Goal: Information Seeking & Learning: Learn about a topic

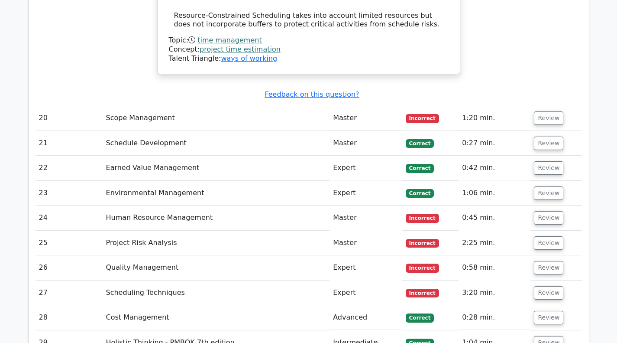
scroll to position [1689, 0]
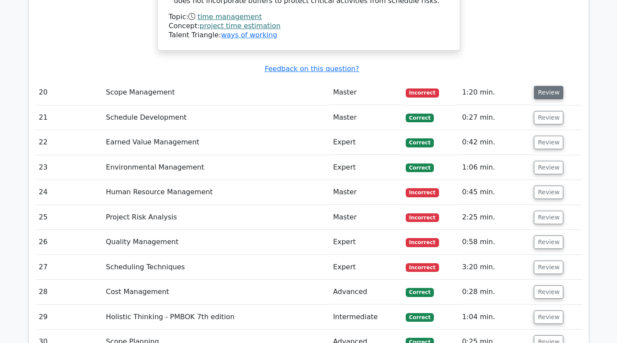
click at [547, 86] on button "Review" at bounding box center [548, 92] width 29 height 13
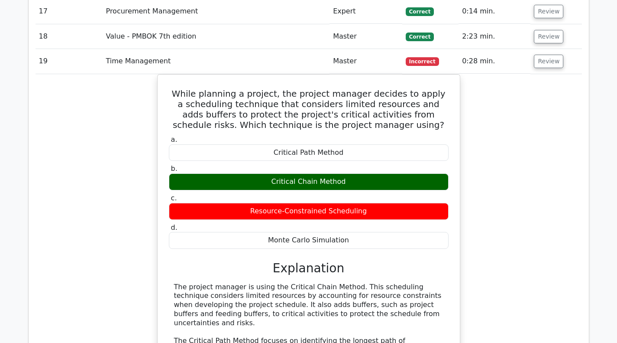
scroll to position [1299, 0]
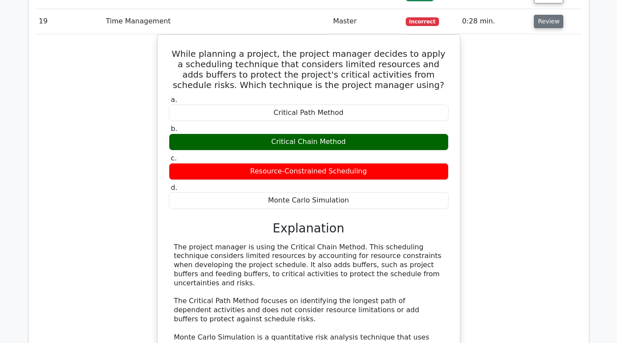
click at [544, 22] on button "Review" at bounding box center [548, 21] width 29 height 13
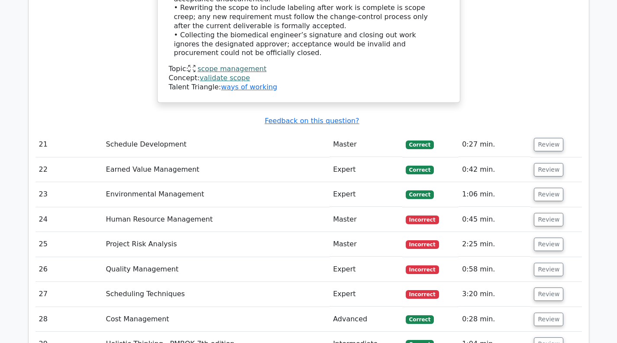
scroll to position [1732, 0]
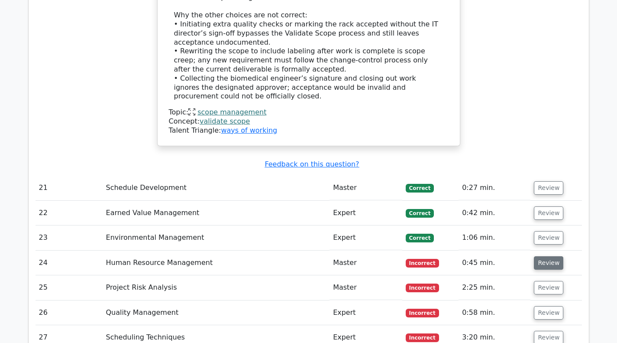
click at [545, 256] on button "Review" at bounding box center [548, 262] width 29 height 13
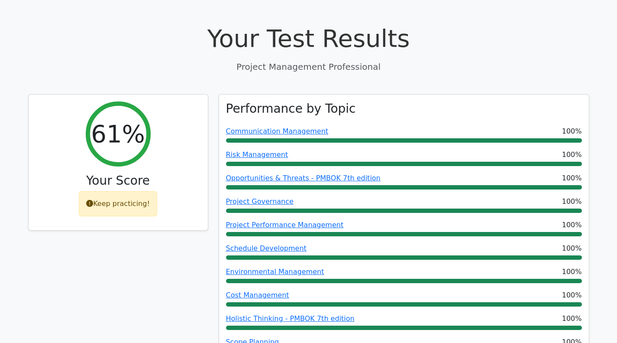
scroll to position [0, 0]
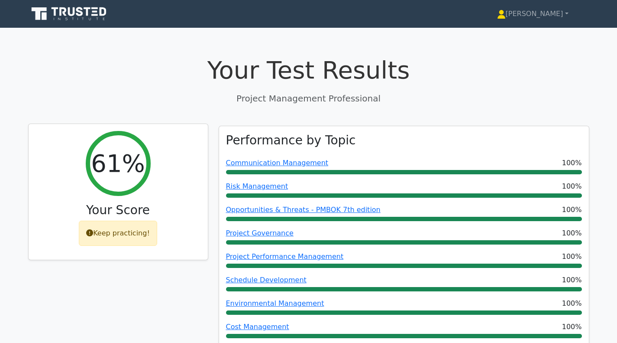
click at [111, 237] on div "Keep practicing!" at bounding box center [118, 232] width 78 height 25
click at [92, 233] on icon at bounding box center [89, 232] width 7 height 7
click at [93, 235] on icon at bounding box center [89, 232] width 7 height 7
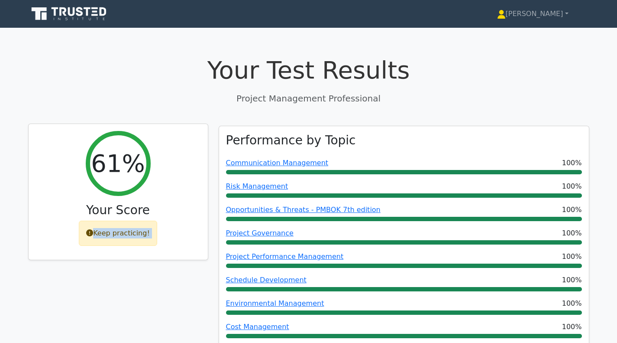
click at [110, 236] on div "Keep practicing!" at bounding box center [118, 232] width 78 height 25
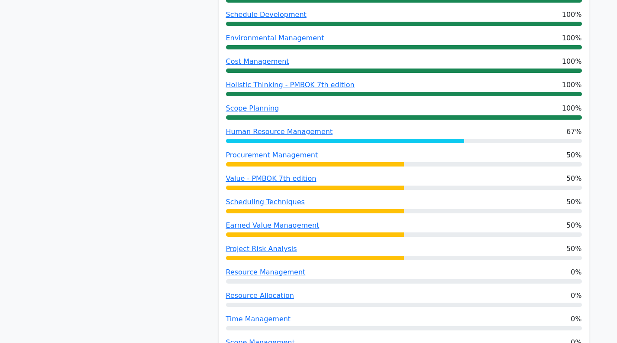
scroll to position [260, 0]
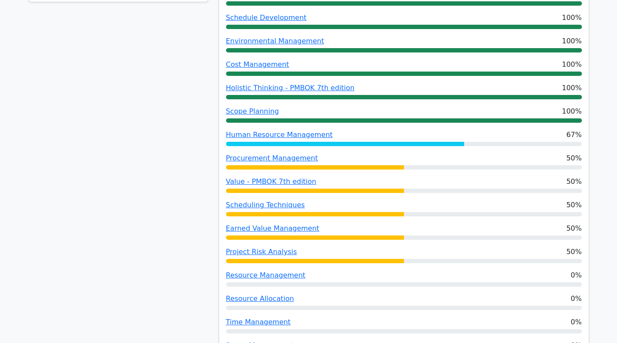
click at [339, 145] on div at bounding box center [345, 144] width 239 height 4
click at [530, 140] on div "Human Resource Management 67%" at bounding box center [404, 137] width 356 height 16
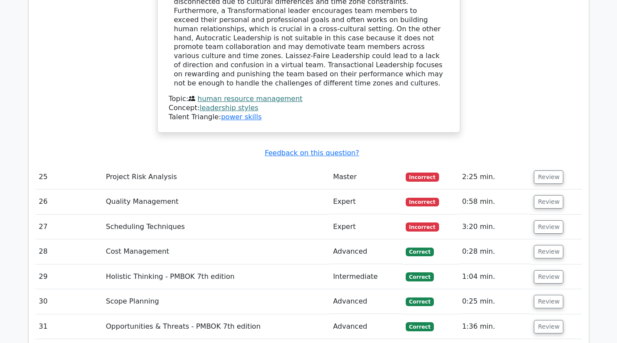
scroll to position [2252, 0]
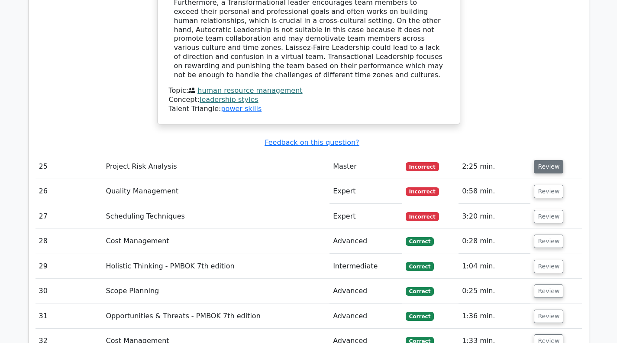
click at [543, 160] on button "Review" at bounding box center [548, 166] width 29 height 13
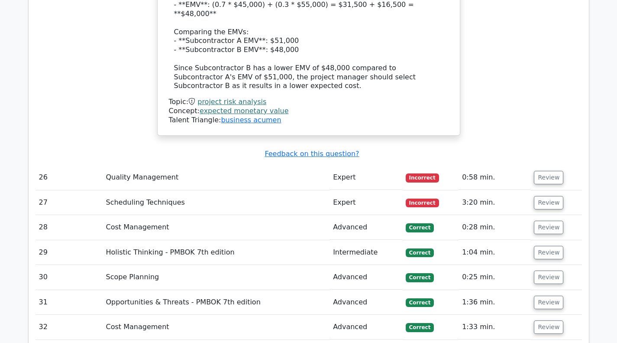
scroll to position [2858, 0]
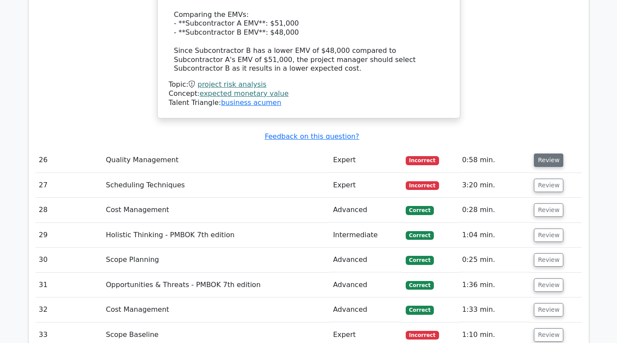
click at [542, 153] on button "Review" at bounding box center [548, 159] width 29 height 13
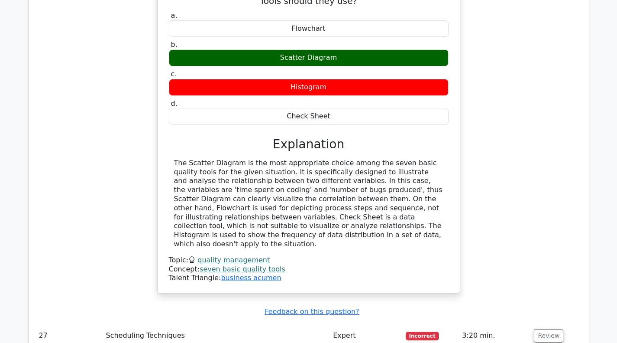
scroll to position [3118, 0]
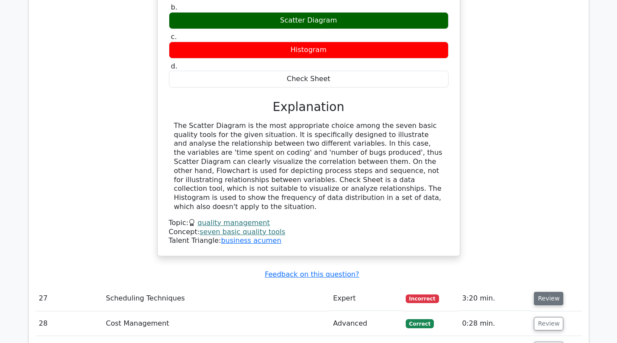
click at [545, 291] on button "Review" at bounding box center [548, 297] width 29 height 13
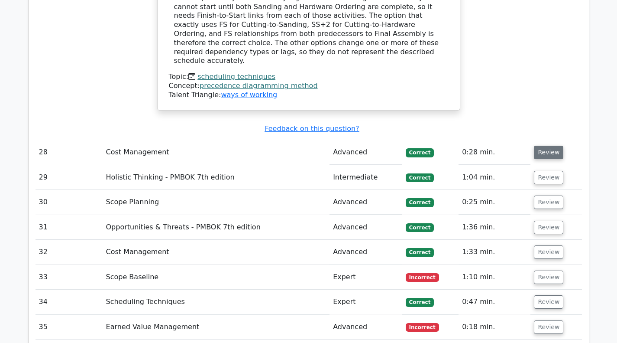
scroll to position [3768, 0]
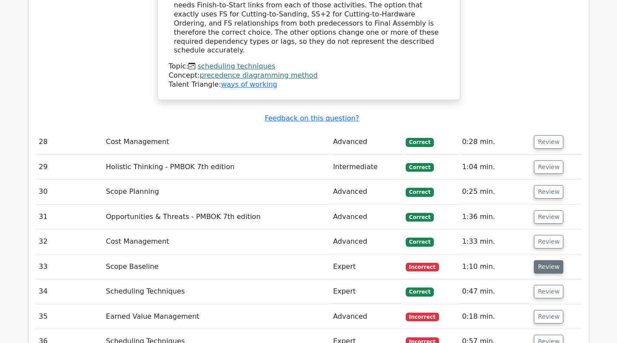
click at [545, 260] on button "Review" at bounding box center [548, 266] width 29 height 13
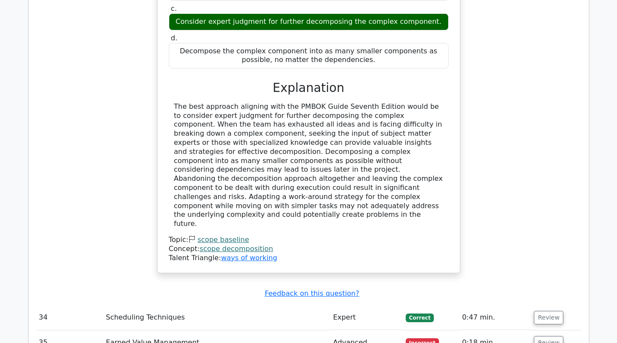
scroll to position [4201, 0]
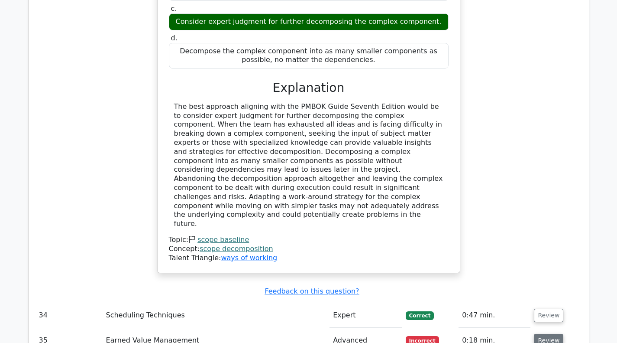
click at [542, 333] on button "Review" at bounding box center [548, 339] width 29 height 13
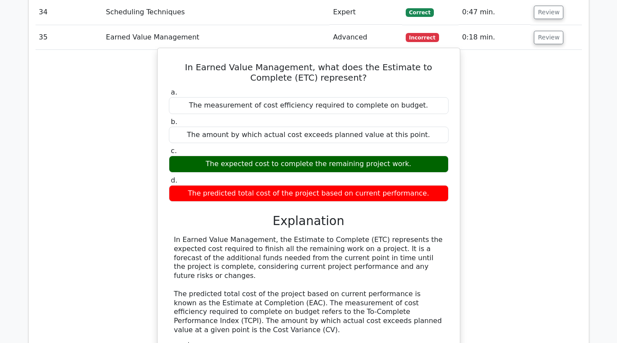
scroll to position [4504, 0]
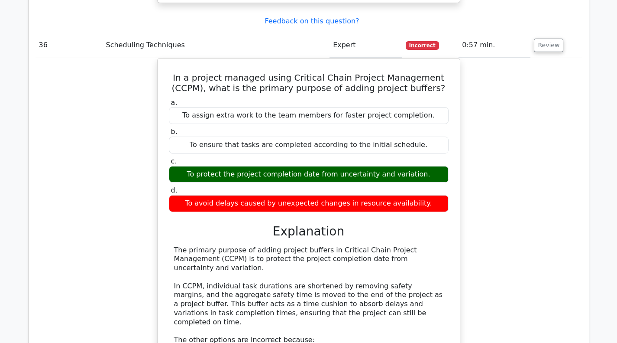
scroll to position [4894, 0]
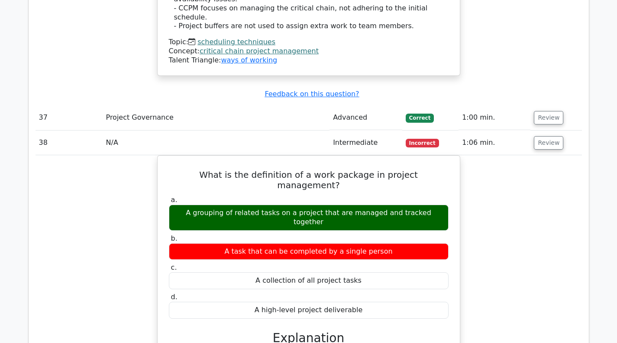
scroll to position [5284, 0]
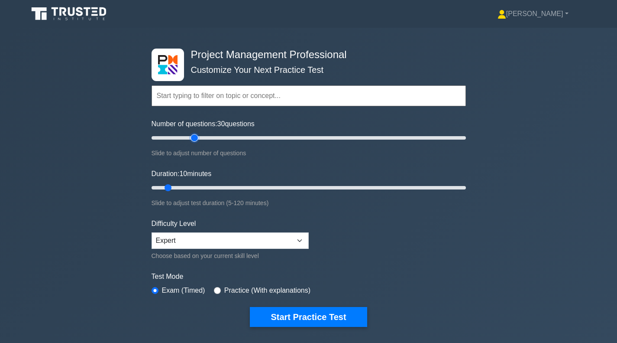
type input "30"
click at [192, 138] on input "Number of questions: 30 questions" at bounding box center [309, 138] width 314 height 10
click at [190, 185] on input "Duration: 10 minutes" at bounding box center [309, 187] width 314 height 10
click at [208, 189] on input "Duration: 20 minutes" at bounding box center [309, 187] width 314 height 10
click at [221, 188] on input "Duration: 30 minutes" at bounding box center [309, 187] width 314 height 10
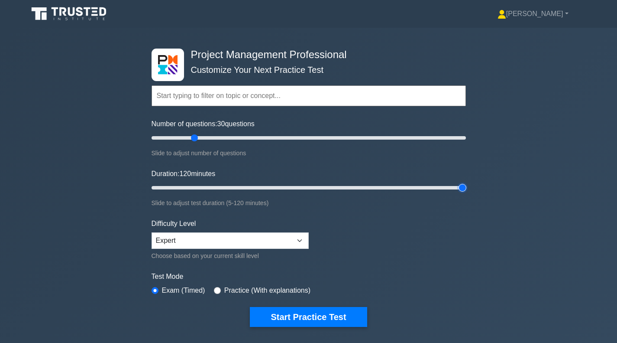
type input "120"
click at [464, 186] on input "Duration: 120 minutes" at bounding box center [309, 187] width 314 height 10
drag, startPoint x: 464, startPoint y: 186, endPoint x: 475, endPoint y: 186, distance: 10.8
click at [466, 186] on input "Duration: 120 minutes" at bounding box center [309, 187] width 314 height 10
drag, startPoint x: 462, startPoint y: 138, endPoint x: 466, endPoint y: 138, distance: 4.4
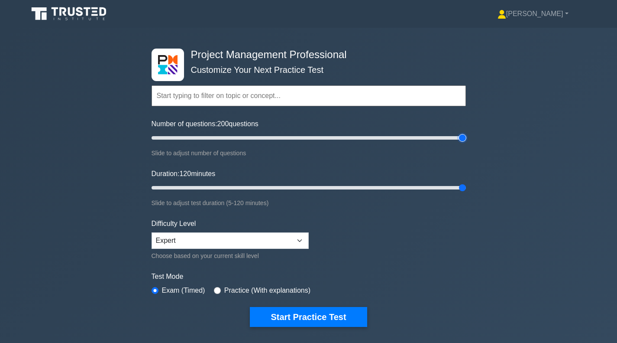
type input "200"
click at [466, 138] on input "Number of questions: 200 questions" at bounding box center [309, 138] width 314 height 10
drag, startPoint x: 463, startPoint y: 186, endPoint x: 474, endPoint y: 188, distance: 11.8
click at [466, 188] on input "Duration: 120 minutes" at bounding box center [309, 187] width 314 height 10
click at [299, 241] on select "Beginner Intermediate Expert" at bounding box center [230, 240] width 157 height 16
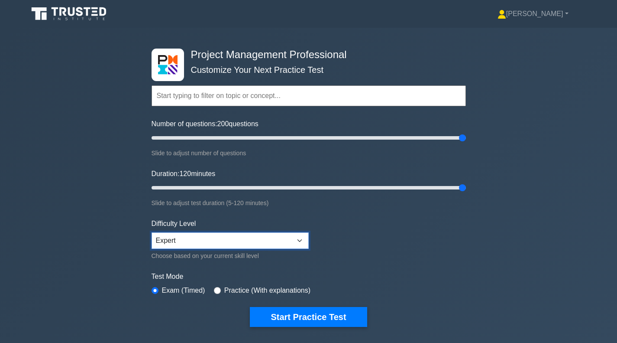
select select "beginner"
click at [152, 232] on select "Beginner Intermediate Expert" at bounding box center [230, 240] width 157 height 16
click at [451, 186] on input "Duration: 120 minutes" at bounding box center [309, 187] width 314 height 10
drag, startPoint x: 466, startPoint y: 185, endPoint x: 476, endPoint y: 184, distance: 10.0
click at [476, 184] on div "Project Management Professional Customize Your Next Practice Test Topics Scope …" at bounding box center [308, 188] width 617 height 320
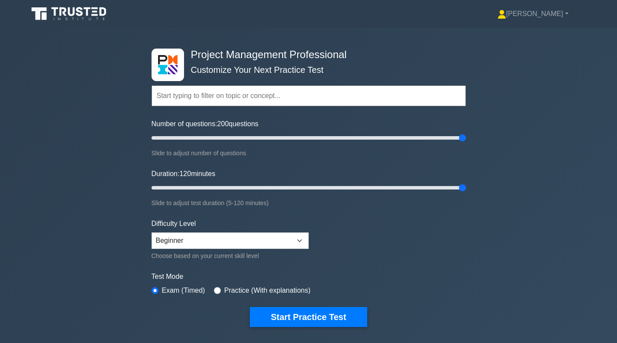
drag, startPoint x: 448, startPoint y: 187, endPoint x: 471, endPoint y: 187, distance: 22.5
type input "120"
click at [466, 187] on input "Duration: 120 minutes" at bounding box center [309, 187] width 314 height 10
click at [461, 137] on input "Number of questions: 200 questions" at bounding box center [309, 138] width 314 height 10
click at [299, 239] on select "Beginner Intermediate Expert" at bounding box center [230, 240] width 157 height 16
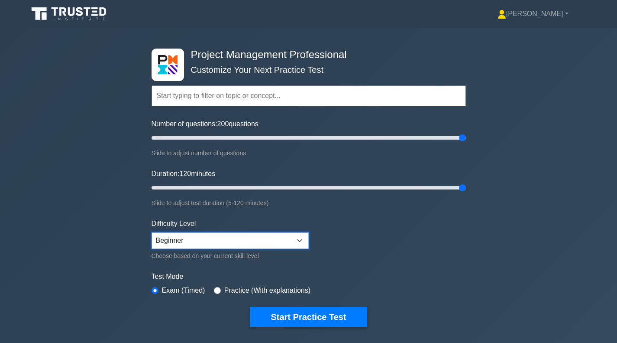
select select "expert"
click at [152, 232] on select "Beginner Intermediate Expert" at bounding box center [230, 240] width 157 height 16
click at [217, 140] on input "Number of questions: 200 questions" at bounding box center [309, 138] width 314 height 10
click at [243, 137] on input "Number of questions: 45 questions" at bounding box center [309, 138] width 314 height 10
click at [186, 142] on input "Number of questions: 25 questions" at bounding box center [309, 138] width 314 height 10
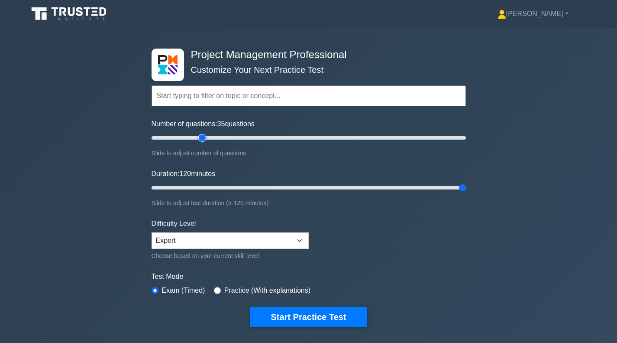
click at [204, 140] on input "Number of questions: 35 questions" at bounding box center [309, 138] width 314 height 10
click at [198, 140] on input "Number of questions: 35 questions" at bounding box center [309, 138] width 314 height 10
type input "30"
click at [196, 138] on input "Number of questions: 30 questions" at bounding box center [309, 138] width 314 height 10
click at [207, 186] on input "Duration: 25 minutes" at bounding box center [309, 187] width 314 height 10
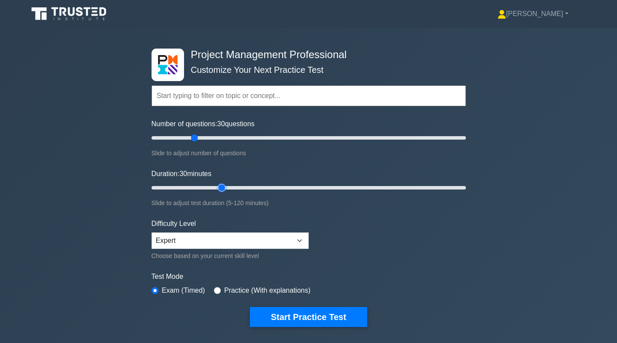
click at [224, 186] on input "Duration: 30 minutes" at bounding box center [309, 187] width 314 height 10
type input "35"
click at [233, 187] on input "Duration: 30 minutes" at bounding box center [309, 187] width 314 height 10
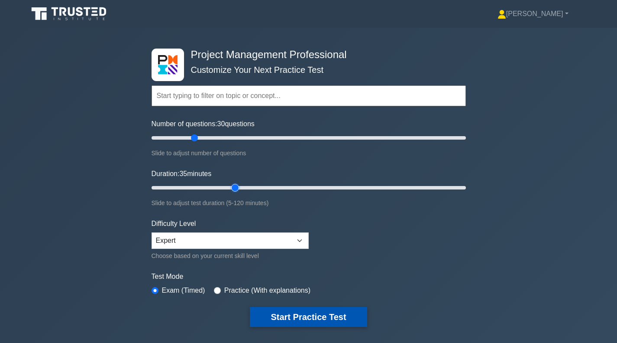
click at [304, 314] on button "Start Practice Test" at bounding box center [308, 317] width 117 height 20
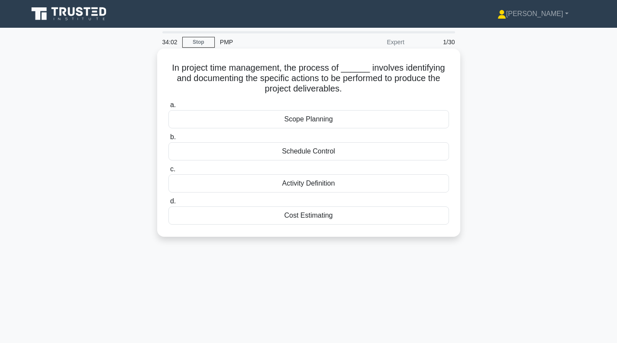
click at [329, 123] on div "Scope Planning" at bounding box center [308, 119] width 281 height 18
click at [168, 108] on input "a. Scope Planning" at bounding box center [168, 105] width 0 height 6
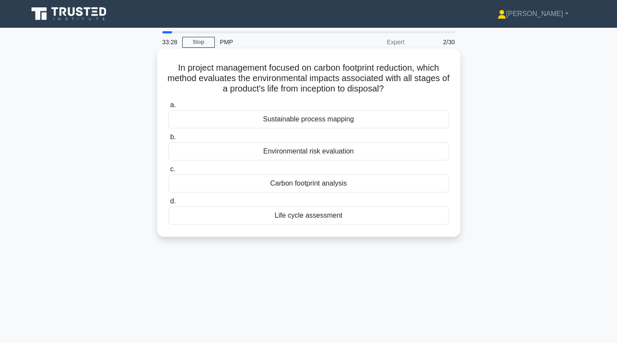
click at [359, 217] on div "Life cycle assessment" at bounding box center [308, 215] width 281 height 18
click at [168, 204] on input "d. Life cycle assessment" at bounding box center [168, 201] width 0 height 6
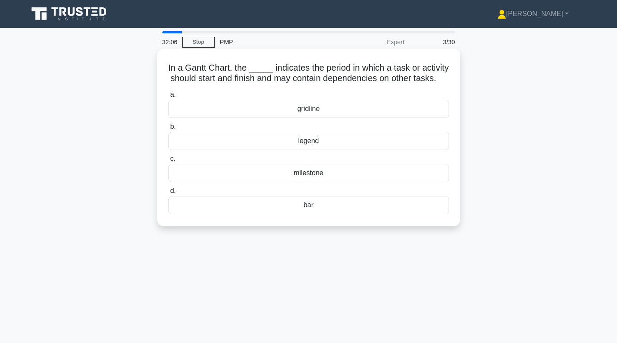
click at [323, 213] on div "bar" at bounding box center [308, 205] width 281 height 18
click at [168, 194] on input "d. bar" at bounding box center [168, 191] width 0 height 6
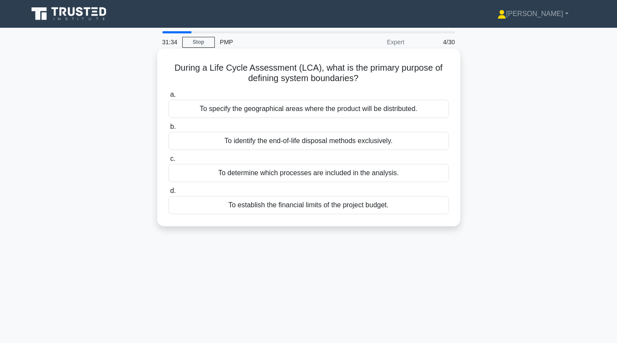
click at [303, 176] on div "To determine which processes are included in the analysis." at bounding box center [308, 173] width 281 height 18
click at [168, 162] on input "c. To determine which processes are included in the analysis." at bounding box center [168, 159] width 0 height 6
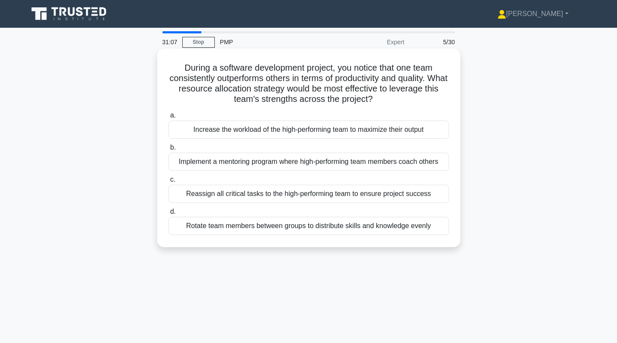
click at [310, 230] on div "Rotate team members between groups to distribute skills and knowledge evenly" at bounding box center [308, 226] width 281 height 18
click at [168, 214] on input "d. Rotate team members between groups to distribute skills and knowledge evenly" at bounding box center [168, 212] width 0 height 6
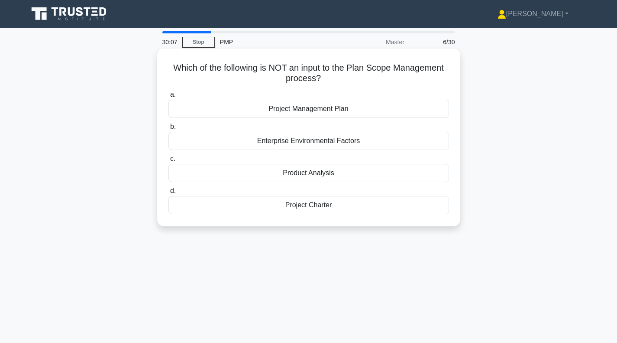
click at [314, 177] on div "Product Analysis" at bounding box center [308, 173] width 281 height 18
click at [168, 162] on input "c. Product Analysis" at bounding box center [168, 159] width 0 height 6
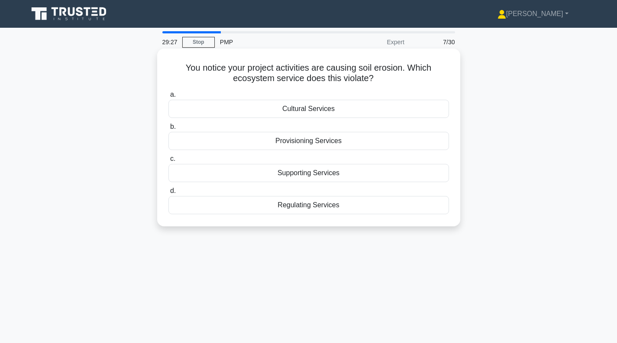
click at [321, 207] on div "Regulating Services" at bounding box center [308, 205] width 281 height 18
click at [168, 194] on input "d. Regulating Services" at bounding box center [168, 191] width 0 height 6
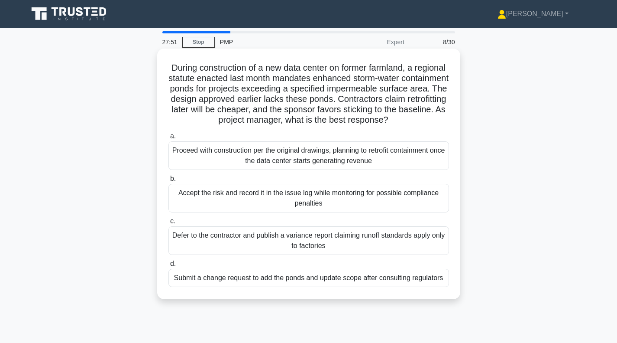
click at [295, 287] on div "Submit a change request to add the ponds and update scope after consulting regu…" at bounding box center [308, 278] width 281 height 18
click at [168, 266] on input "d. Submit a change request to add the ponds and update scope after consulting r…" at bounding box center [168, 264] width 0 height 6
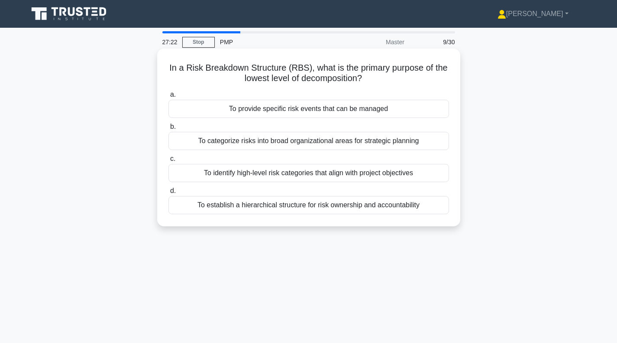
click at [343, 208] on div "To establish a hierarchical structure for risk ownership and accountability" at bounding box center [308, 205] width 281 height 18
click at [168, 194] on input "d. To establish a hierarchical structure for risk ownership and accountability" at bounding box center [168, 191] width 0 height 6
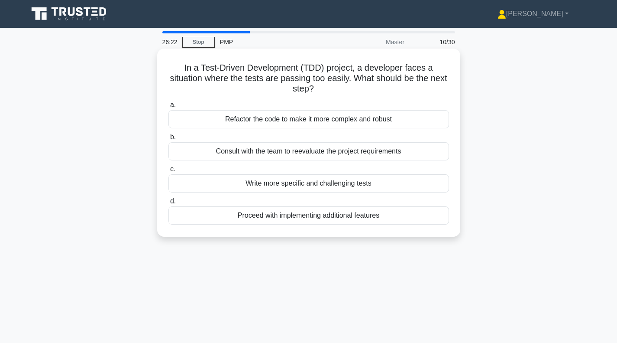
click at [306, 153] on div "Consult with the team to reevaluate the project requirements" at bounding box center [308, 151] width 281 height 18
click at [168, 140] on input "b. Consult with the team to reevaluate the project requirements" at bounding box center [168, 137] width 0 height 6
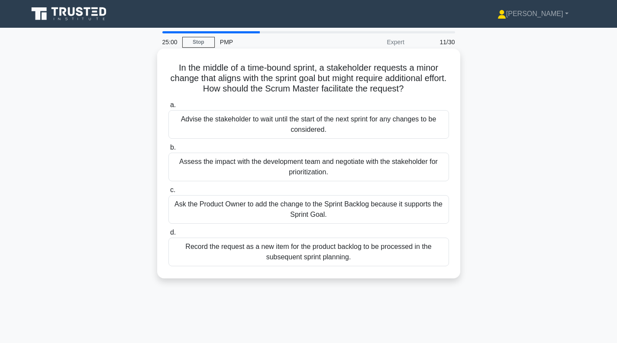
click at [301, 169] on div "Assess the impact with the development team and negotiate with the stakeholder …" at bounding box center [308, 166] width 281 height 29
click at [168, 150] on input "b. Assess the impact with the development team and negotiate with the stakehold…" at bounding box center [168, 148] width 0 height 6
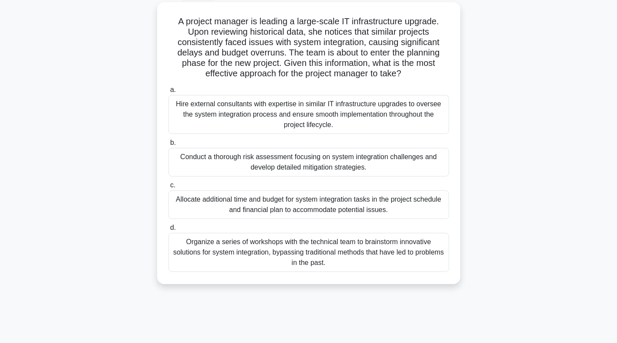
scroll to position [43, 0]
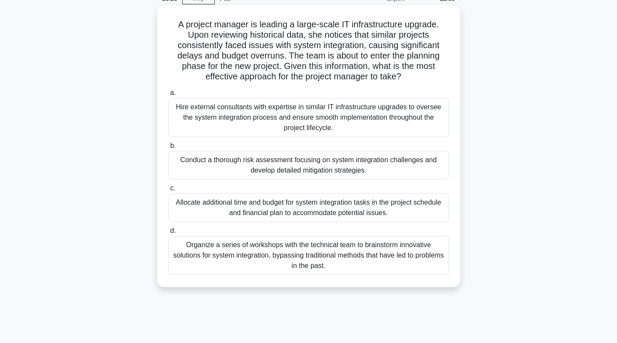
click at [307, 170] on div "Conduct a thorough risk assessment focusing on system integration challenges an…" at bounding box center [308, 165] width 281 height 29
click at [168, 149] on input "b. Conduct a thorough risk assessment focusing on system integration challenges…" at bounding box center [168, 146] width 0 height 6
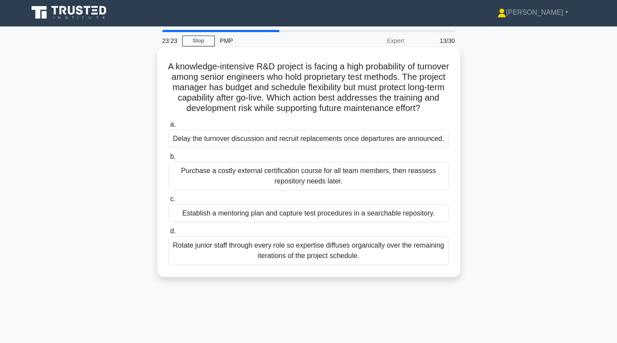
scroll to position [0, 0]
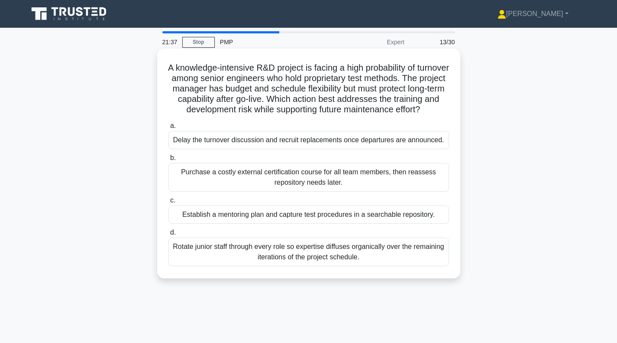
click at [272, 258] on div "Rotate junior staff through every role so expertise diffuses organically over t…" at bounding box center [308, 251] width 281 height 29
click at [168, 235] on input "d. Rotate junior staff through every role so expertise diffuses organically ove…" at bounding box center [168, 233] width 0 height 6
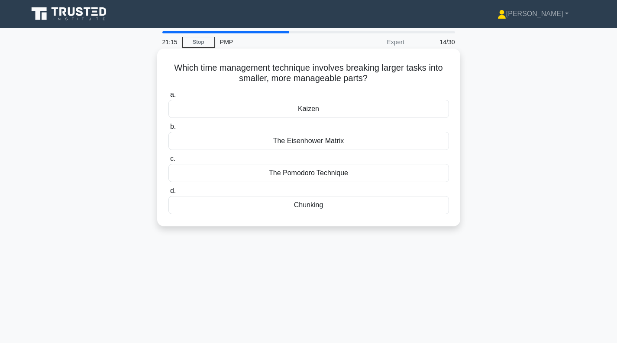
click at [333, 205] on div "Chunking" at bounding box center [308, 205] width 281 height 18
click at [168, 194] on input "d. Chunking" at bounding box center [168, 191] width 0 height 6
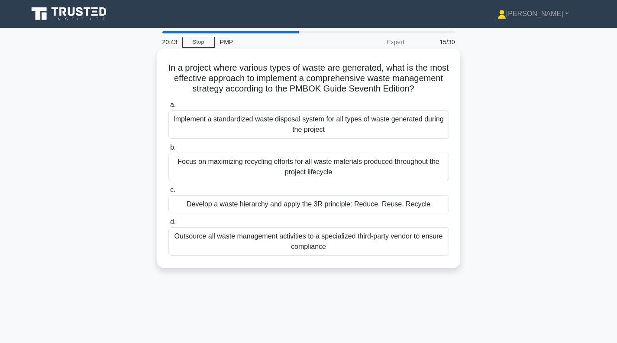
click at [278, 213] on div "Develop a waste hierarchy and apply the 3R principle: Reduce, Reuse, Recycle" at bounding box center [308, 204] width 281 height 18
click at [168, 193] on input "c. Develop a waste hierarchy and apply the 3R principle: Reduce, Reuse, Recycle" at bounding box center [168, 190] width 0 height 6
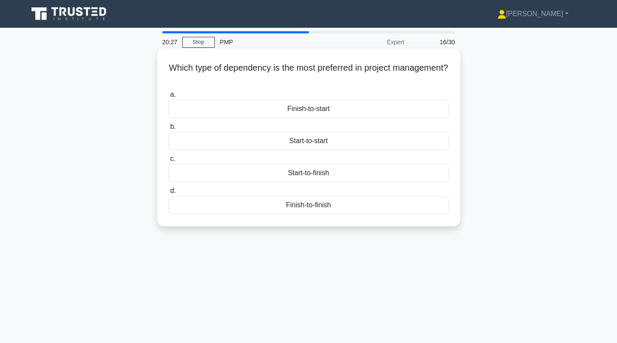
click at [276, 109] on div "Finish-to-start" at bounding box center [308, 109] width 281 height 18
click at [168, 97] on input "a. Finish-to-start" at bounding box center [168, 95] width 0 height 6
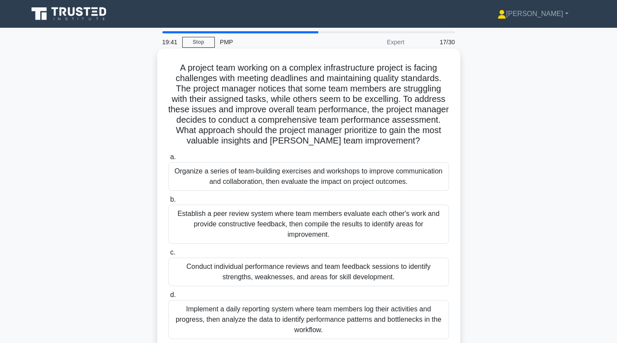
scroll to position [43, 0]
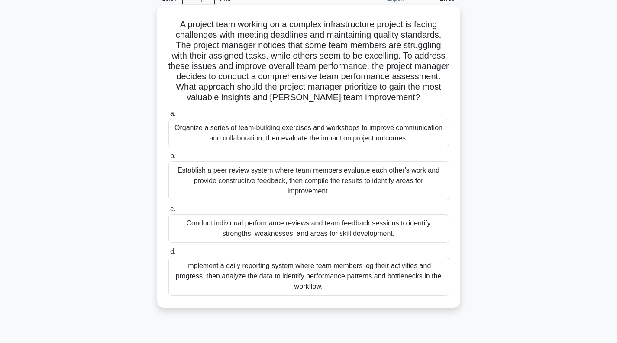
click at [250, 224] on div "Conduct individual performance reviews and team feedback sessions to identify s…" at bounding box center [308, 228] width 281 height 29
click at [168, 212] on input "c. Conduct individual performance reviews and team feedback sessions to identif…" at bounding box center [168, 209] width 0 height 6
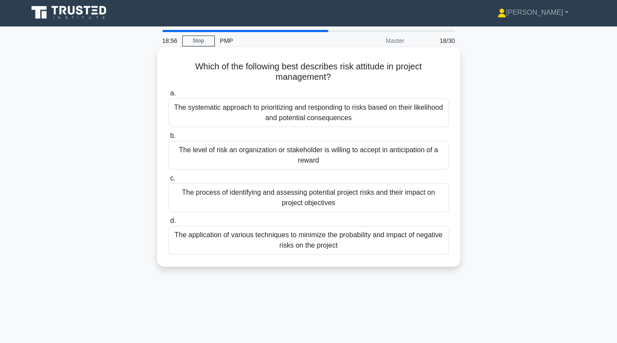
scroll to position [0, 0]
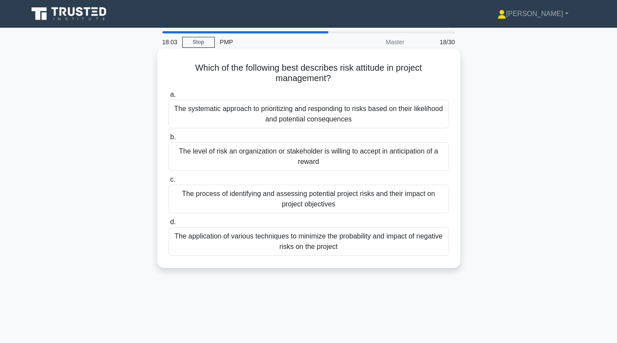
click at [316, 114] on div "The systematic approach to prioritizing and responding to risks based on their …" at bounding box center [308, 114] width 281 height 29
click at [168, 97] on input "a. The systematic approach to prioritizing and responding to risks based on the…" at bounding box center [168, 95] width 0 height 6
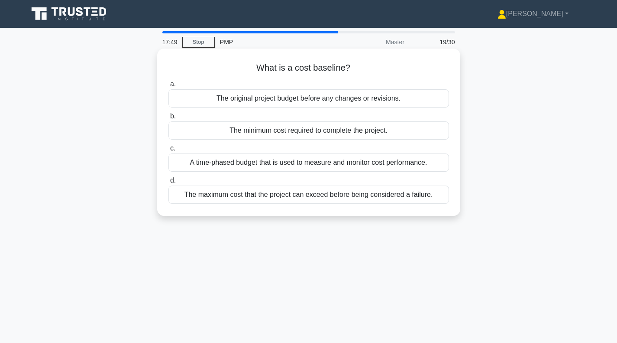
click at [312, 164] on div "A time-phased budget that is used to measure and monitor cost performance." at bounding box center [308, 162] width 281 height 18
click at [168, 151] on input "c. A time-phased budget that is used to measure and monitor cost performance." at bounding box center [168, 149] width 0 height 6
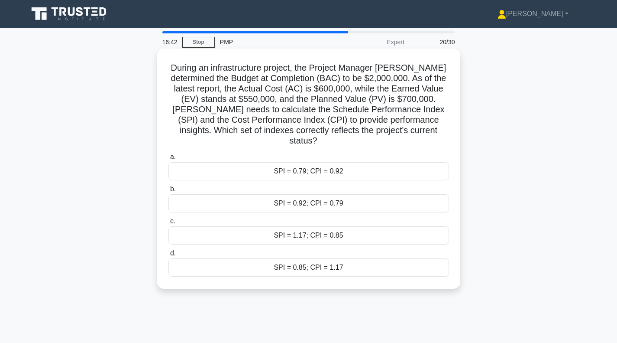
click at [294, 162] on div "SPI = 0.79; CPI = 0.92" at bounding box center [308, 171] width 281 height 18
click at [168, 160] on input "a. SPI = 0.79; CPI = 0.92" at bounding box center [168, 157] width 0 height 6
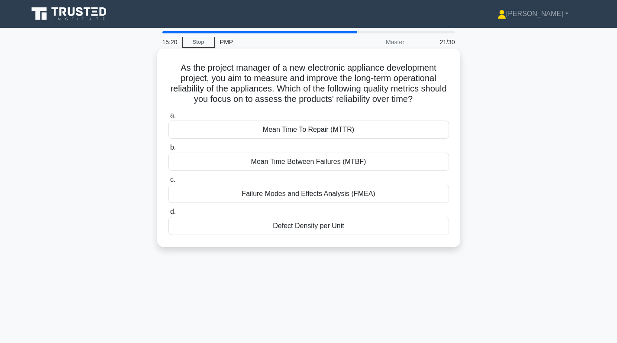
click at [298, 162] on div "Mean Time Between Failures (MTBF)" at bounding box center [308, 161] width 281 height 18
click at [168, 150] on input "b. Mean Time Between Failures (MTBF)" at bounding box center [168, 148] width 0 height 6
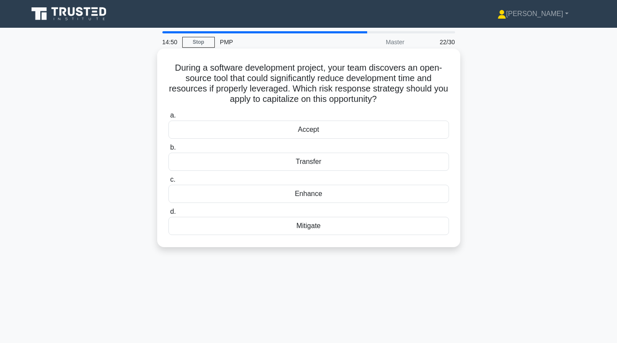
click at [329, 194] on div "Enhance" at bounding box center [308, 193] width 281 height 18
click at [168, 182] on input "c. Enhance" at bounding box center [168, 180] width 0 height 6
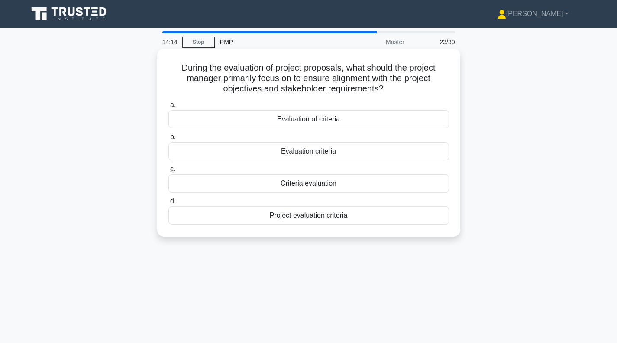
click at [311, 218] on div "Project evaluation criteria" at bounding box center [308, 215] width 281 height 18
click at [168, 204] on input "d. Project evaluation criteria" at bounding box center [168, 201] width 0 height 6
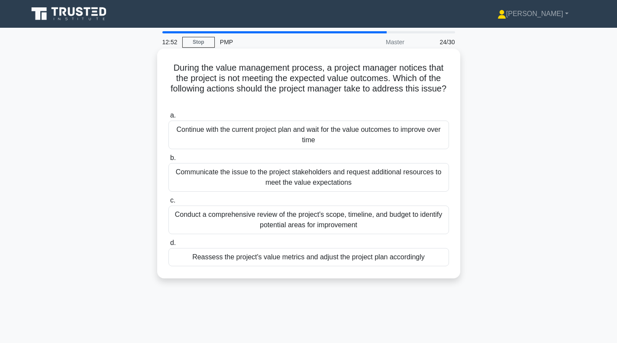
click at [302, 220] on div "Conduct a comprehensive review of the project's scope, timeline, and budget to …" at bounding box center [308, 219] width 281 height 29
click at [168, 203] on input "c. Conduct a comprehensive review of the project's scope, timeline, and budget …" at bounding box center [168, 200] width 0 height 6
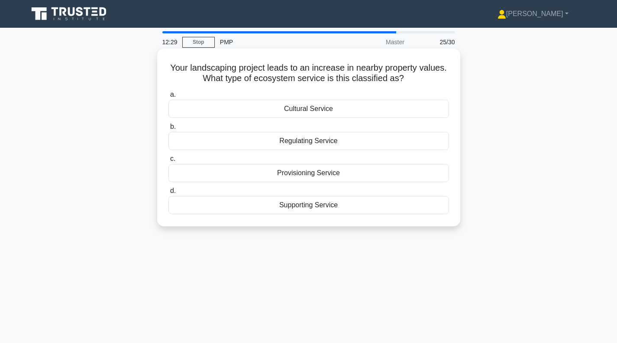
click at [320, 208] on div "Supporting Service" at bounding box center [308, 205] width 281 height 18
click at [168, 194] on input "d. Supporting Service" at bounding box center [168, 191] width 0 height 6
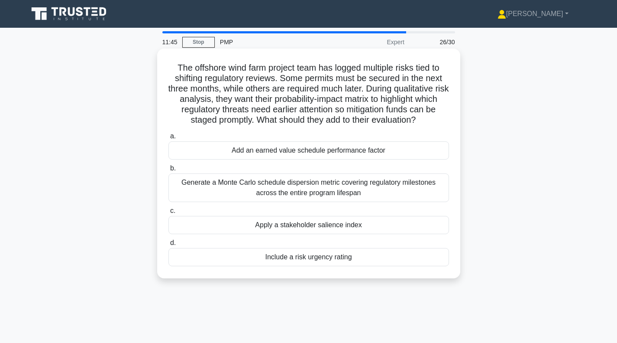
click at [296, 258] on div "Include a risk urgency rating" at bounding box center [308, 257] width 281 height 18
click at [168, 246] on input "d. Include a risk urgency rating" at bounding box center [168, 243] width 0 height 6
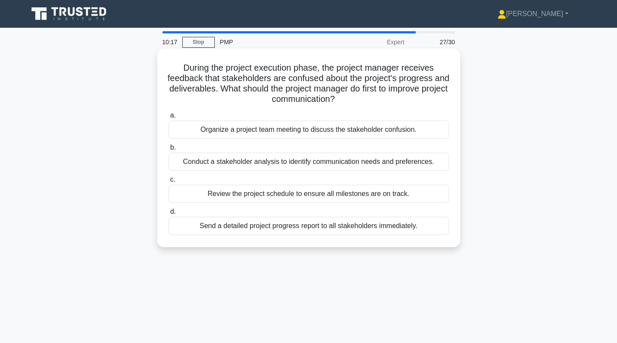
click at [305, 164] on div "Conduct a stakeholder analysis to identify communication needs and preferences." at bounding box center [308, 161] width 281 height 18
click at [168, 150] on input "b. Conduct a stakeholder analysis to identify communication needs and preferenc…" at bounding box center [168, 148] width 0 height 6
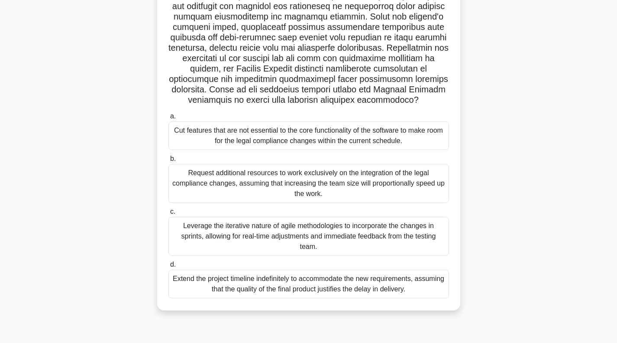
scroll to position [125, 0]
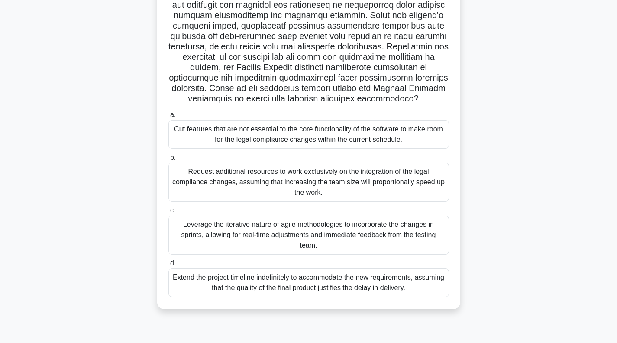
click at [288, 238] on div "Leverage the iterative nature of agile methodologies to incorporate the changes…" at bounding box center [308, 234] width 281 height 39
click at [168, 213] on input "c. Leverage the iterative nature of agile methodologies to incorporate the chan…" at bounding box center [168, 210] width 0 height 6
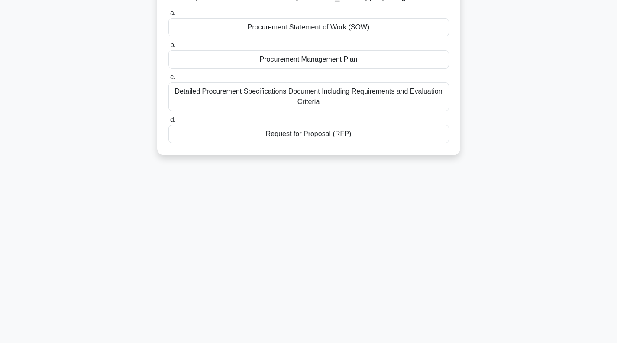
scroll to position [0, 0]
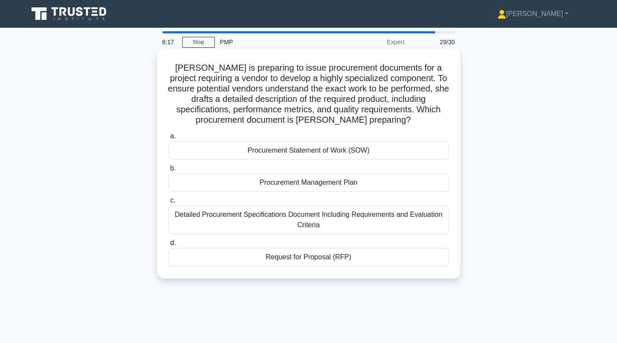
click at [305, 150] on div "Procurement Statement of Work (SOW)" at bounding box center [308, 150] width 281 height 18
click at [168, 139] on input "a. Procurement Statement of Work (SOW)" at bounding box center [168, 136] width 0 height 6
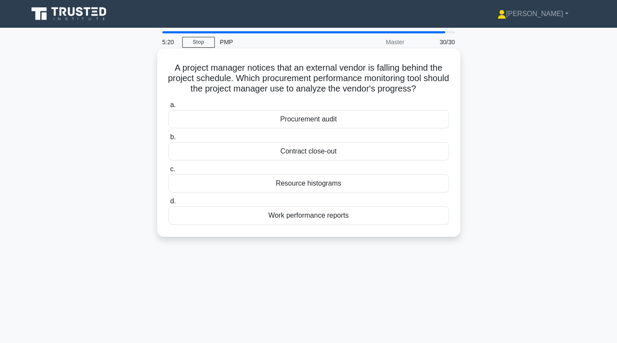
click at [350, 216] on div "Work performance reports" at bounding box center [308, 215] width 281 height 18
click at [168, 204] on input "d. Work performance reports" at bounding box center [168, 201] width 0 height 6
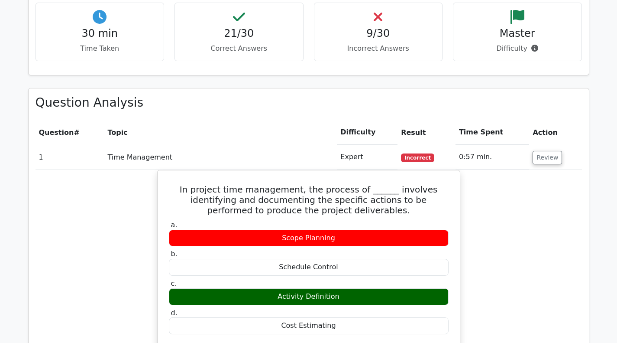
scroll to position [563, 0]
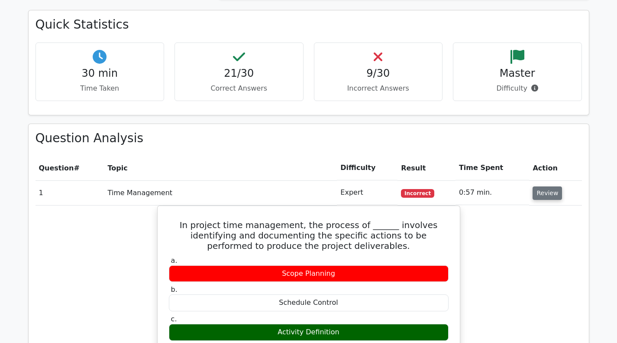
click at [546, 194] on button "Review" at bounding box center [547, 192] width 29 height 13
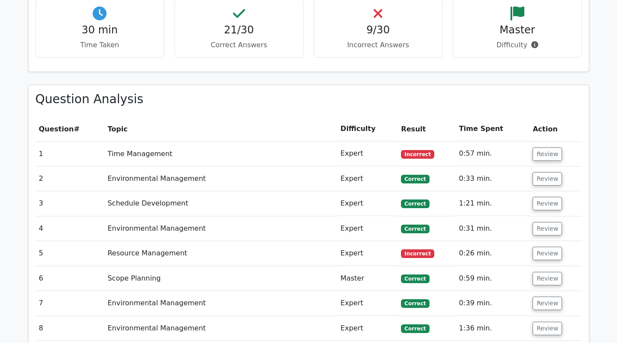
scroll to position [606, 0]
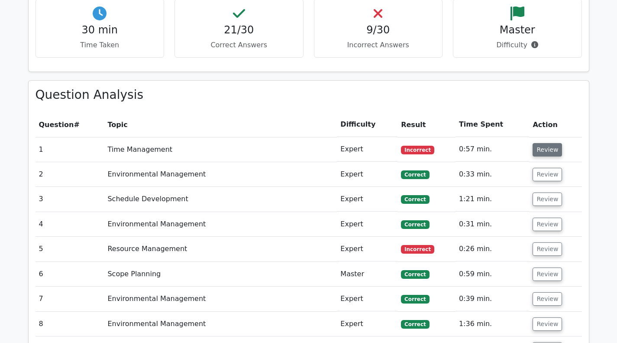
click at [534, 147] on button "Review" at bounding box center [547, 149] width 29 height 13
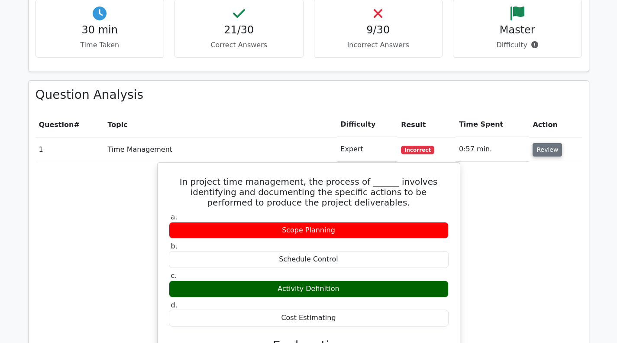
click at [549, 150] on button "Review" at bounding box center [547, 149] width 29 height 13
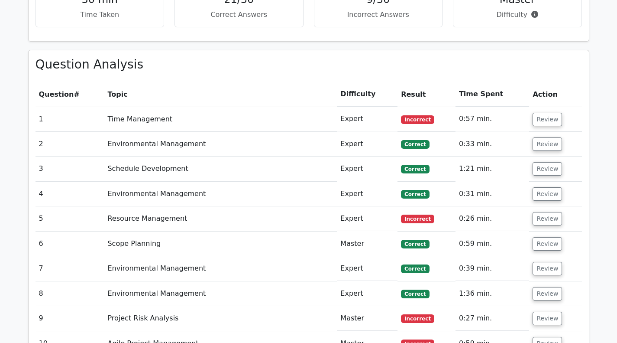
scroll to position [736, 0]
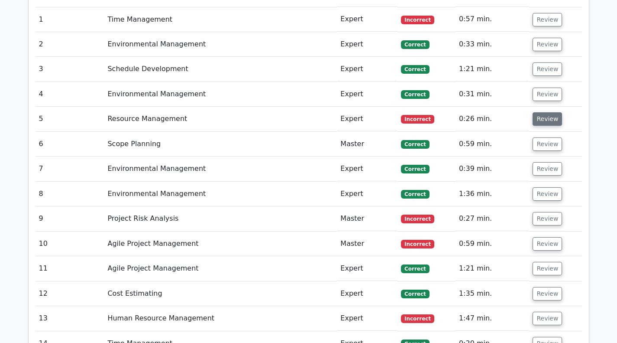
click at [544, 120] on button "Review" at bounding box center [547, 118] width 29 height 13
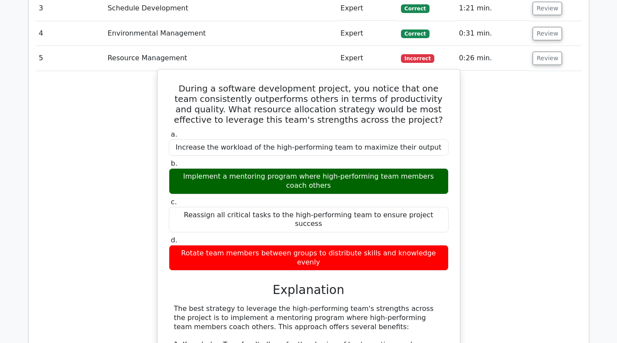
scroll to position [823, 0]
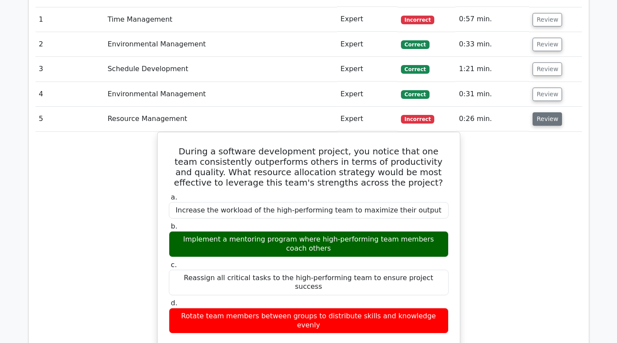
click at [543, 119] on button "Review" at bounding box center [547, 118] width 29 height 13
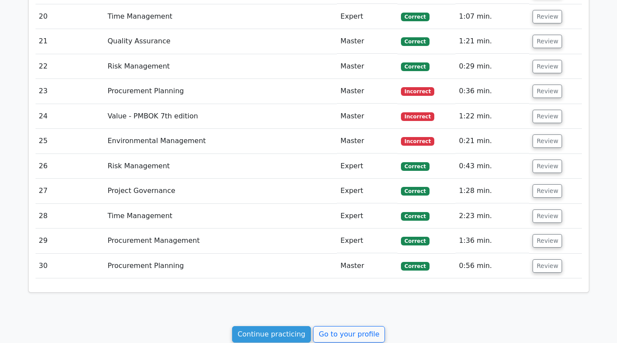
scroll to position [1213, 0]
click at [549, 89] on button "Review" at bounding box center [547, 90] width 29 height 13
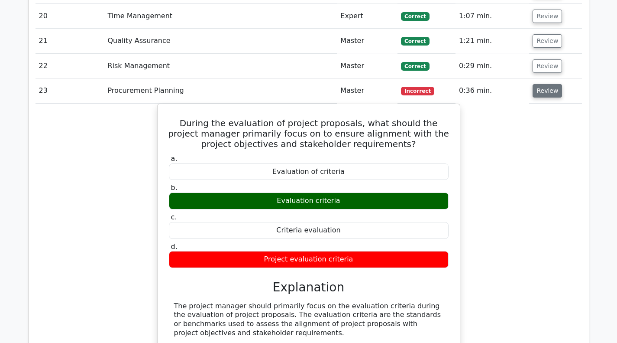
click at [548, 91] on button "Review" at bounding box center [547, 90] width 29 height 13
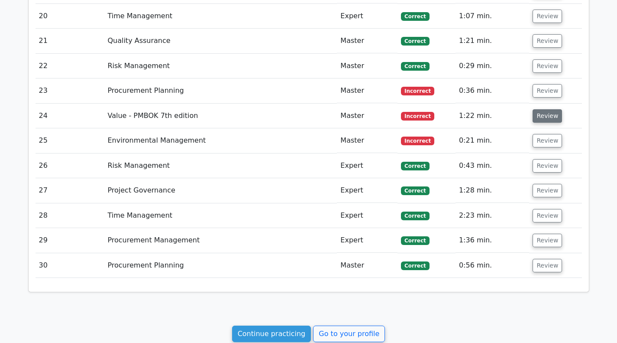
click at [541, 116] on button "Review" at bounding box center [547, 115] width 29 height 13
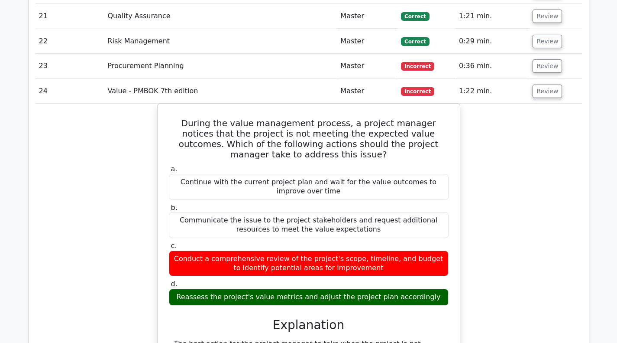
scroll to position [1169, 0]
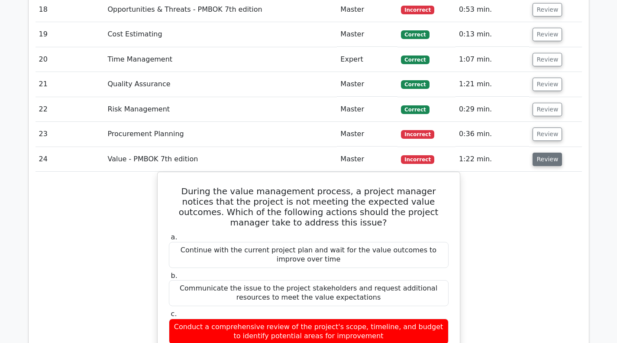
click at [537, 164] on button "Review" at bounding box center [547, 158] width 29 height 13
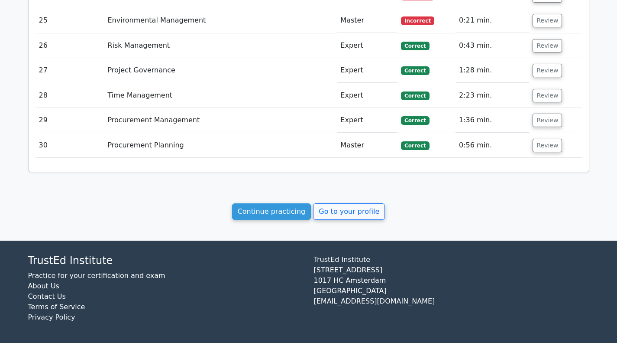
scroll to position [1335, 0]
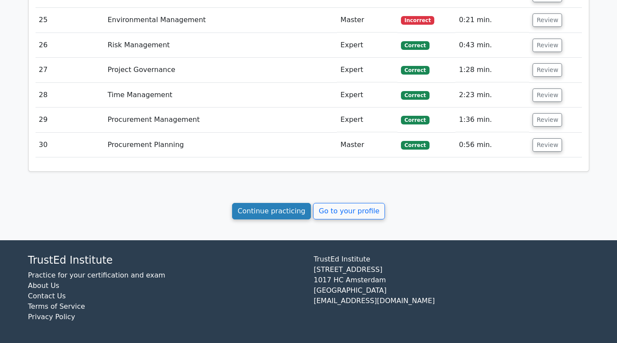
click at [264, 208] on link "Continue practicing" at bounding box center [271, 211] width 79 height 16
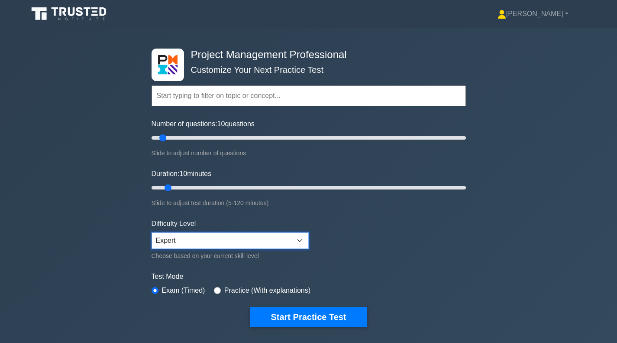
click at [300, 237] on select "Beginner Intermediate Expert" at bounding box center [230, 240] width 157 height 16
select select "beginner"
click at [152, 232] on select "Beginner Intermediate Expert" at bounding box center [230, 240] width 157 height 16
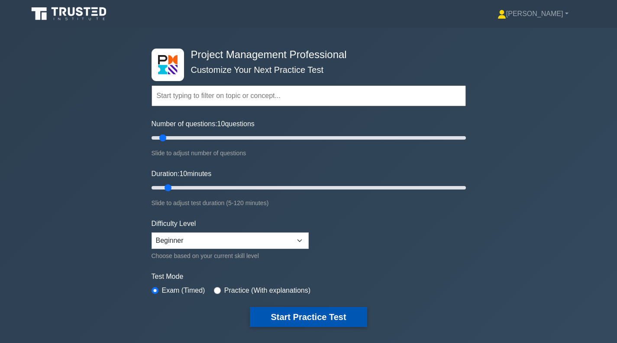
click at [278, 314] on button "Start Practice Test" at bounding box center [308, 317] width 117 height 20
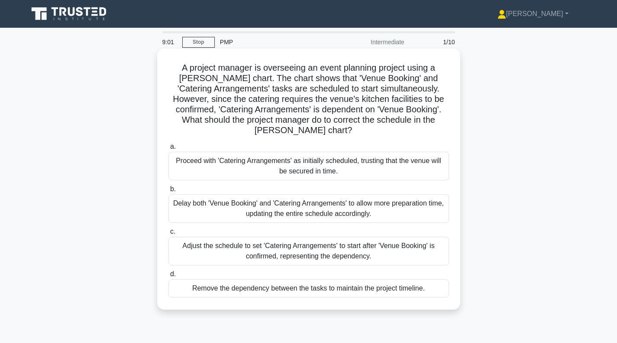
click at [288, 252] on div "Adjust the schedule to set 'Catering Arrangements' to start after 'Venue Bookin…" at bounding box center [308, 250] width 281 height 29
click at [168, 234] on input "c. Adjust the schedule to set 'Catering Arrangements' to start after 'Venue Boo…" at bounding box center [168, 232] width 0 height 6
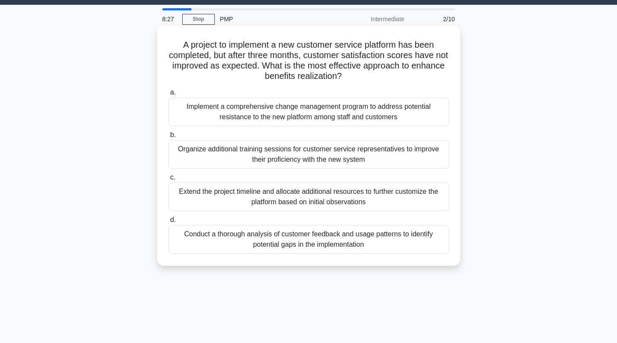
scroll to position [43, 0]
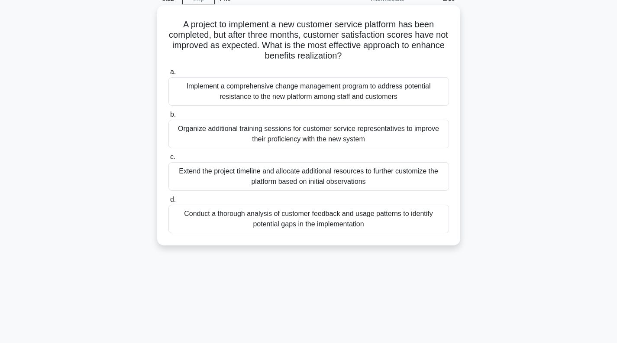
click at [324, 219] on div "Conduct a thorough analysis of customer feedback and usage patterns to identify…" at bounding box center [308, 218] width 281 height 29
click at [168, 202] on input "d. Conduct a thorough analysis of customer feedback and usage patterns to ident…" at bounding box center [168, 200] width 0 height 6
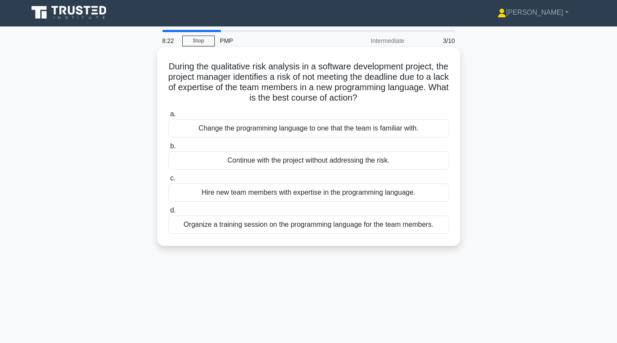
scroll to position [0, 0]
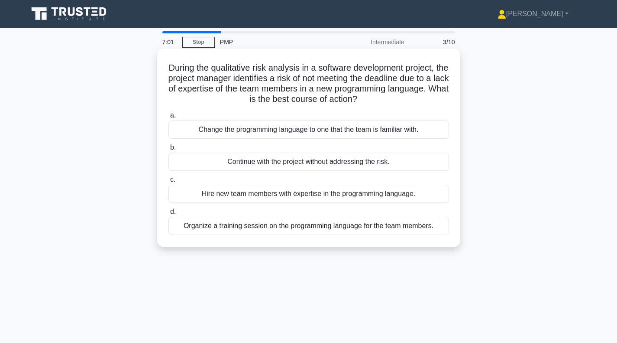
click at [273, 227] on div "Organize a training session on the programming language for the team members." at bounding box center [308, 226] width 281 height 18
click at [168, 214] on input "d. Organize a training session on the programming language for the team members." at bounding box center [168, 212] width 0 height 6
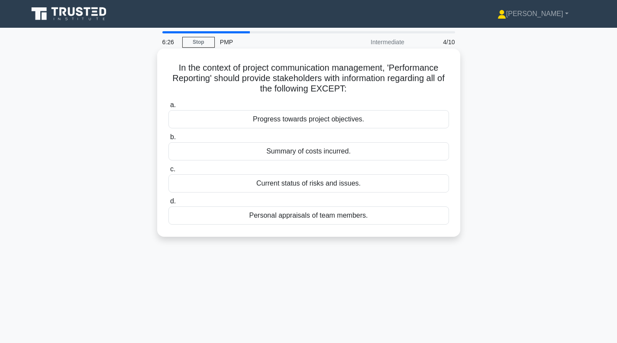
click at [300, 219] on div "Personal appraisals of team members." at bounding box center [308, 215] width 281 height 18
click at [168, 204] on input "d. Personal appraisals of team members." at bounding box center [168, 201] width 0 height 6
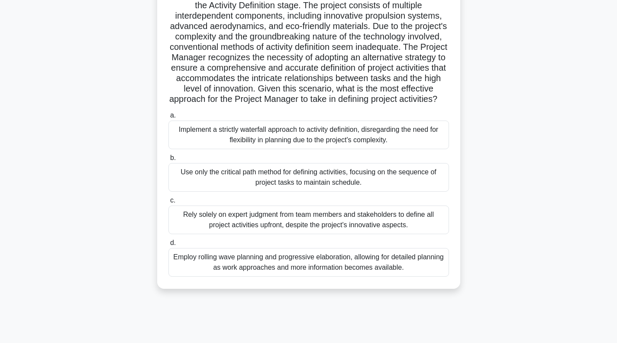
scroll to position [87, 0]
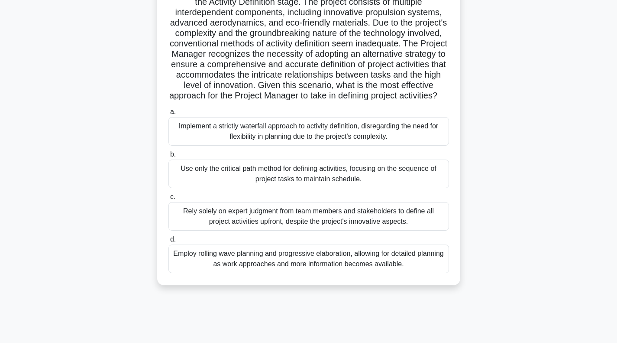
click at [326, 270] on div "Employ rolling wave planning and progressive elaboration, allowing for detailed…" at bounding box center [308, 258] width 281 height 29
click at [168, 242] on input "d. Employ rolling wave planning and progressive elaboration, allowing for detai…" at bounding box center [168, 239] width 0 height 6
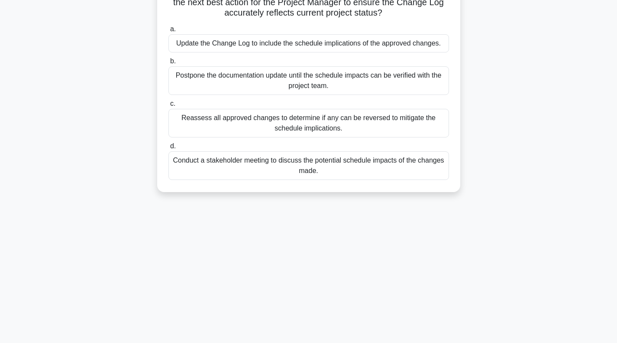
scroll to position [0, 0]
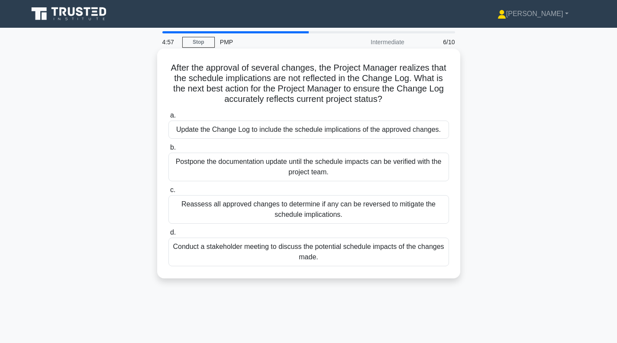
click at [319, 131] on div "Update the Change Log to include the schedule implications of the approved chan…" at bounding box center [308, 129] width 281 height 18
click at [168, 118] on input "a. Update the Change Log to include the schedule implications of the approved c…" at bounding box center [168, 116] width 0 height 6
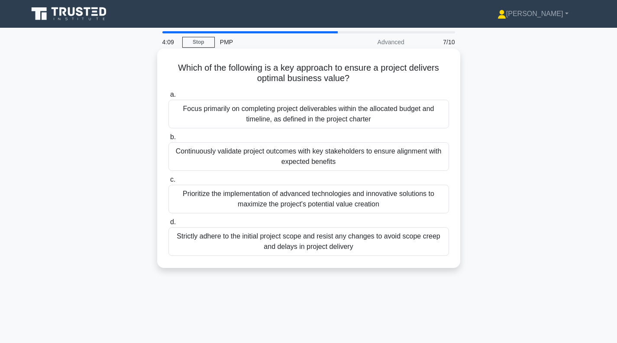
click at [320, 155] on div "Continuously validate project outcomes with key stakeholders to ensure alignmen…" at bounding box center [308, 156] width 281 height 29
click at [168, 140] on input "b. Continuously validate project outcomes with key stakeholders to ensure align…" at bounding box center [168, 137] width 0 height 6
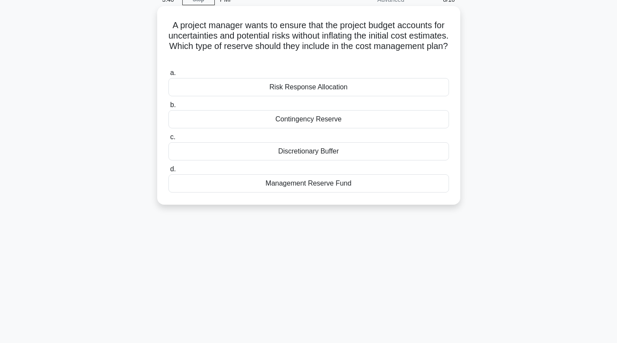
scroll to position [43, 0]
click at [365, 184] on div "Management Reserve Fund" at bounding box center [308, 182] width 281 height 18
click at [168, 171] on input "d. Management Reserve Fund" at bounding box center [168, 168] width 0 height 6
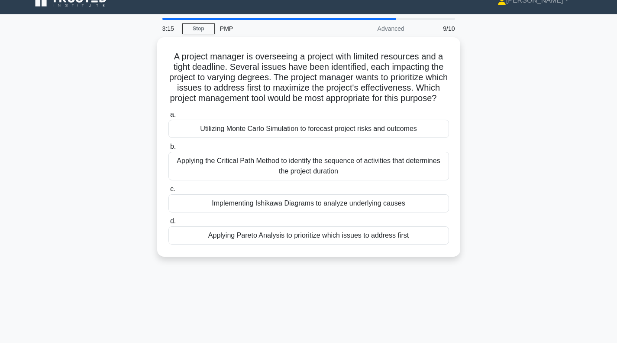
scroll to position [0, 0]
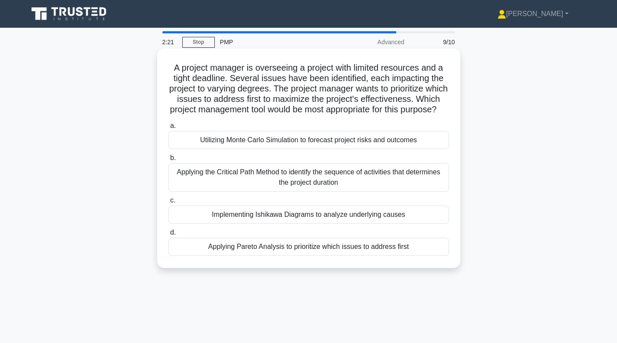
click at [303, 256] on div "Applying Pareto Analysis to prioritize which issues to address first" at bounding box center [308, 246] width 281 height 18
click at [168, 235] on input "d. Applying Pareto Analysis to prioritize which issues to address first" at bounding box center [168, 233] width 0 height 6
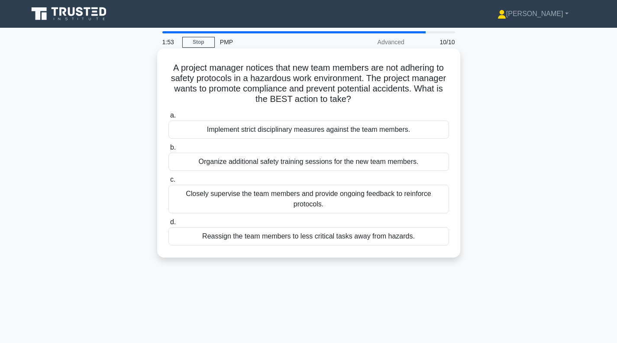
click at [305, 162] on div "Organize additional safety training sessions for the new team members." at bounding box center [308, 161] width 281 height 18
click at [168, 150] on input "b. Organize additional safety training sessions for the new team members." at bounding box center [168, 148] width 0 height 6
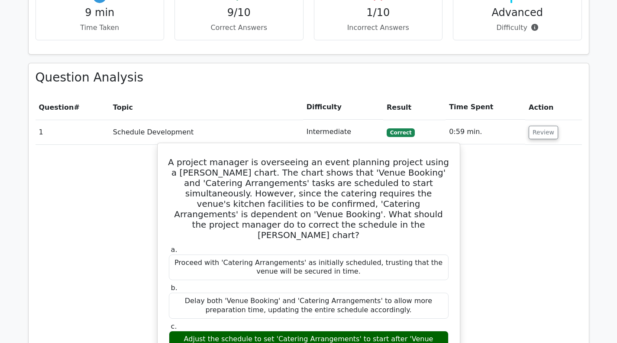
scroll to position [433, 0]
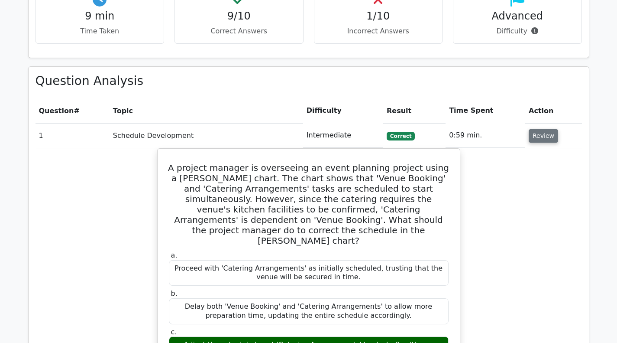
click at [539, 140] on button "Review" at bounding box center [543, 135] width 29 height 13
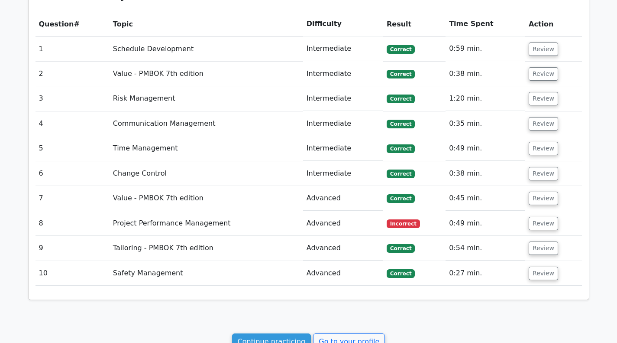
scroll to position [520, 0]
click at [540, 229] on button "Review" at bounding box center [543, 223] width 29 height 13
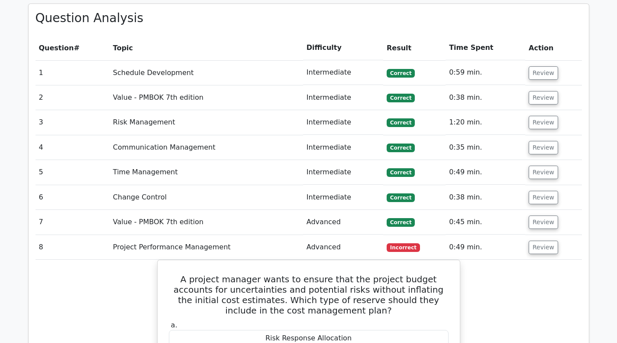
scroll to position [476, 0]
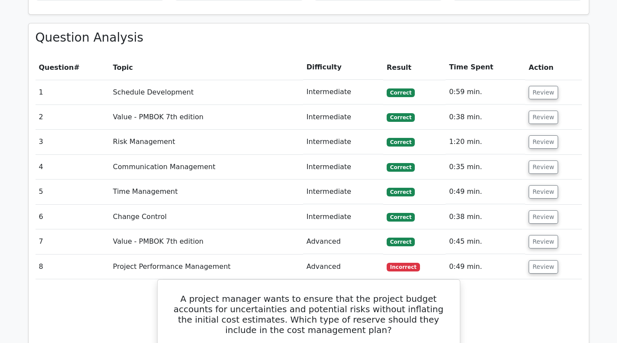
click at [555, 269] on td "Review" at bounding box center [553, 266] width 56 height 25
click at [546, 268] on button "Review" at bounding box center [543, 266] width 29 height 13
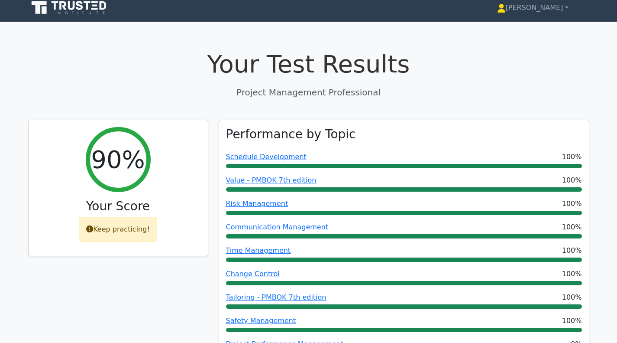
scroll to position [0, 0]
